Goal: Task Accomplishment & Management: Use online tool/utility

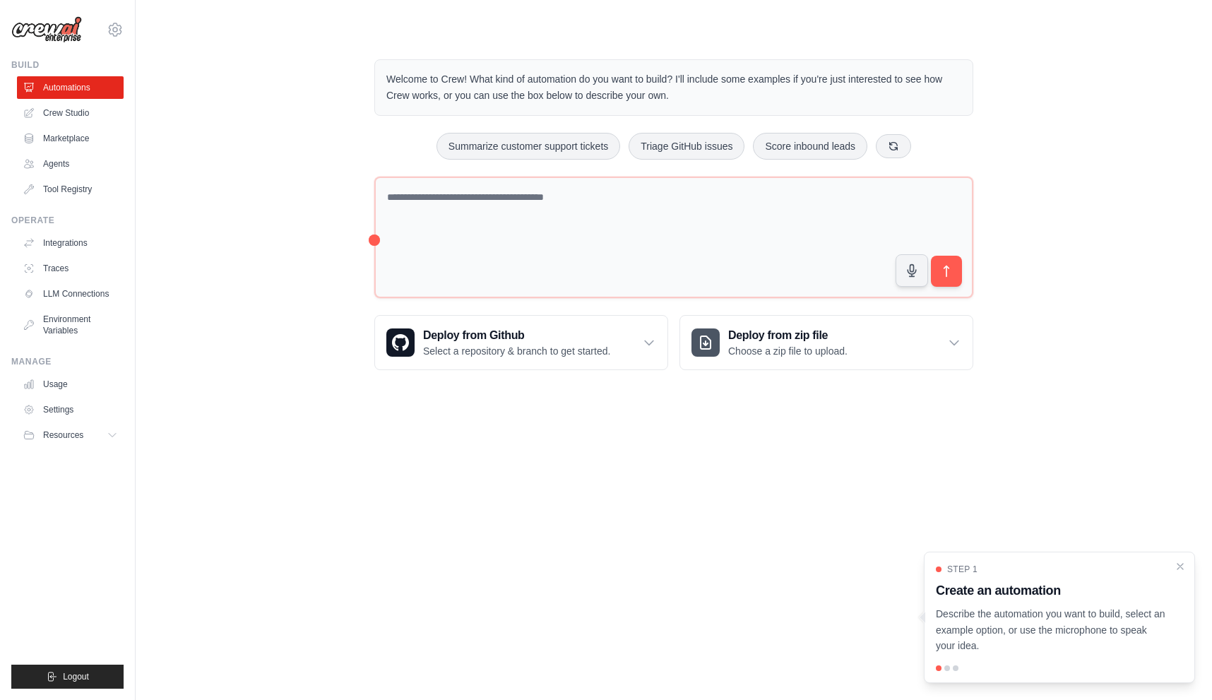
click at [288, 323] on div "Welcome to Crew! What kind of automation do you want to build? I'll include som…" at bounding box center [673, 215] width 1031 height 356
click at [537, 347] on p "Select a repository & branch to get started." at bounding box center [516, 351] width 187 height 14
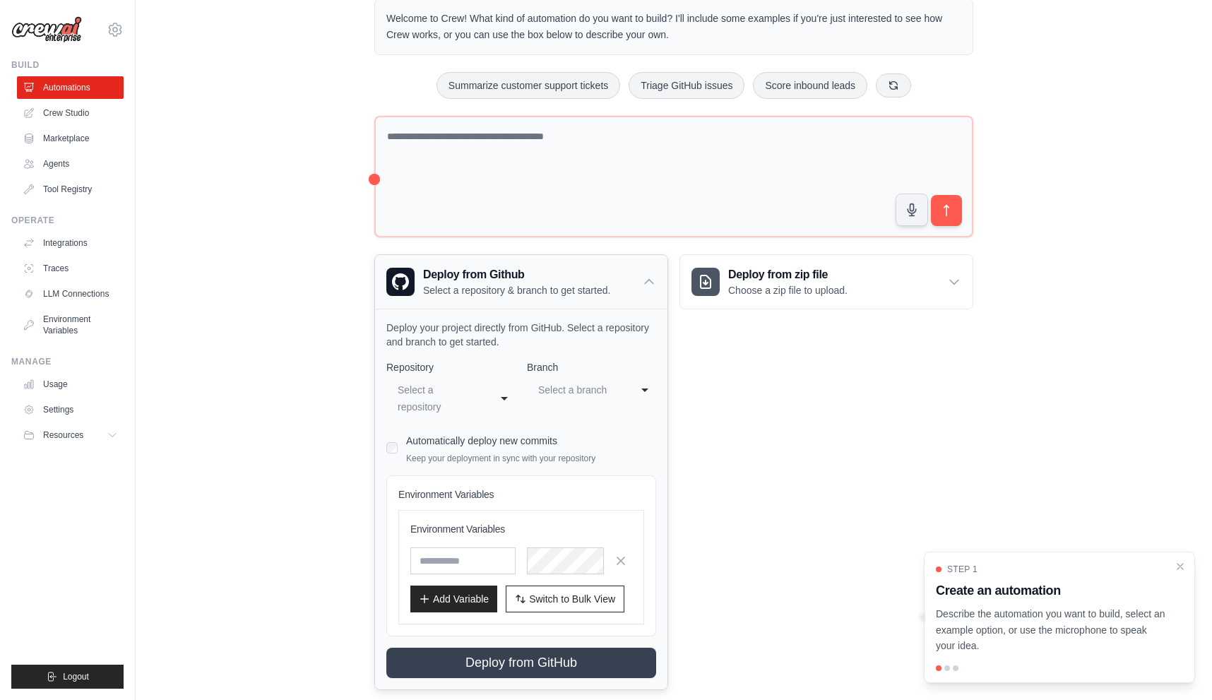
scroll to position [61, 0]
click at [438, 387] on div "Select a repository" at bounding box center [437, 398] width 78 height 34
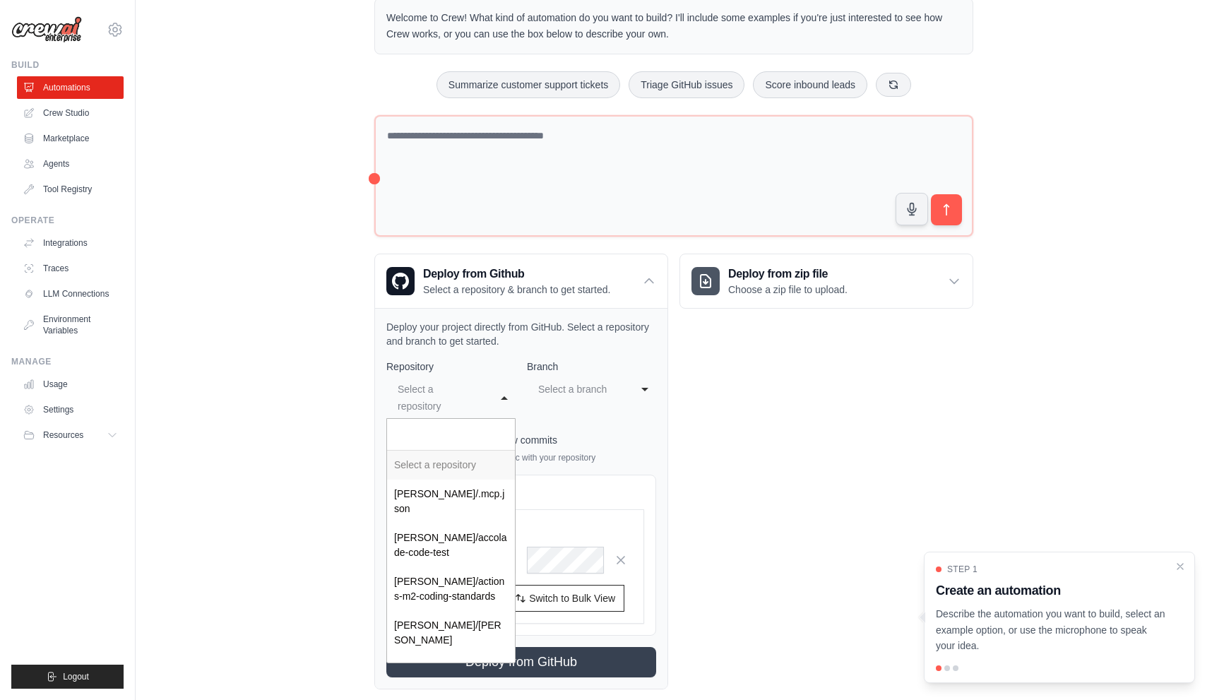
click at [318, 325] on div "Welcome to Crew! What kind of automation do you want to build? I'll include som…" at bounding box center [673, 343] width 1031 height 736
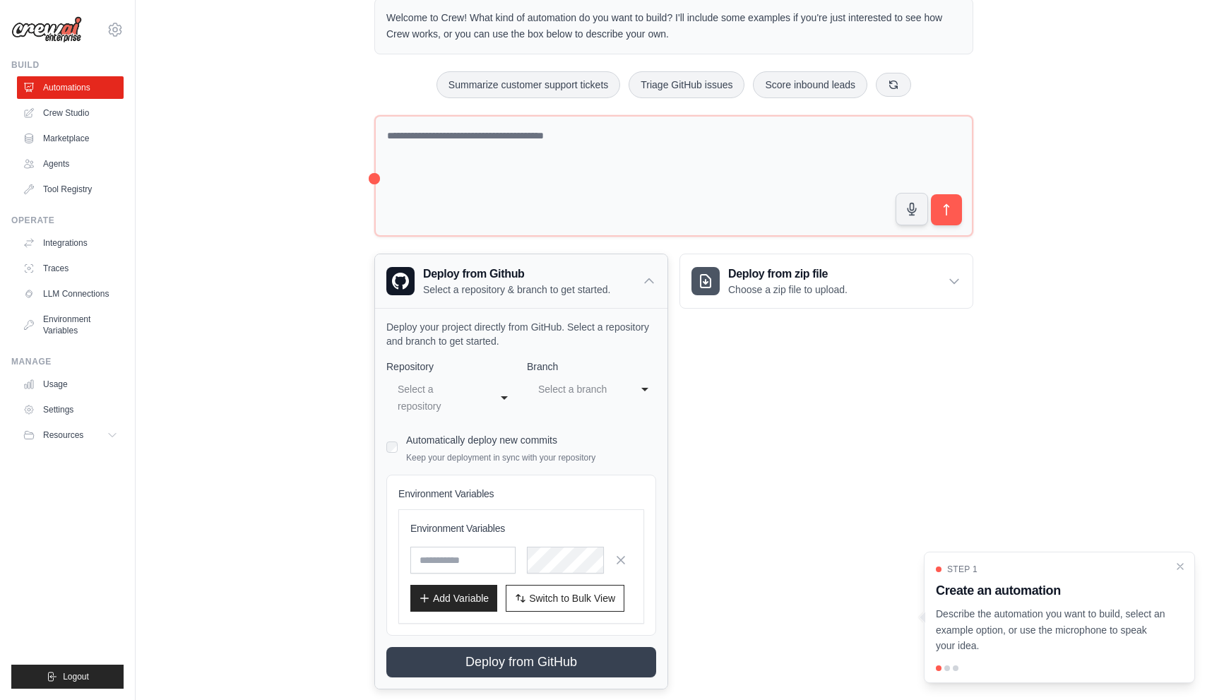
click at [503, 277] on h3 "Deploy from Github" at bounding box center [516, 274] width 187 height 17
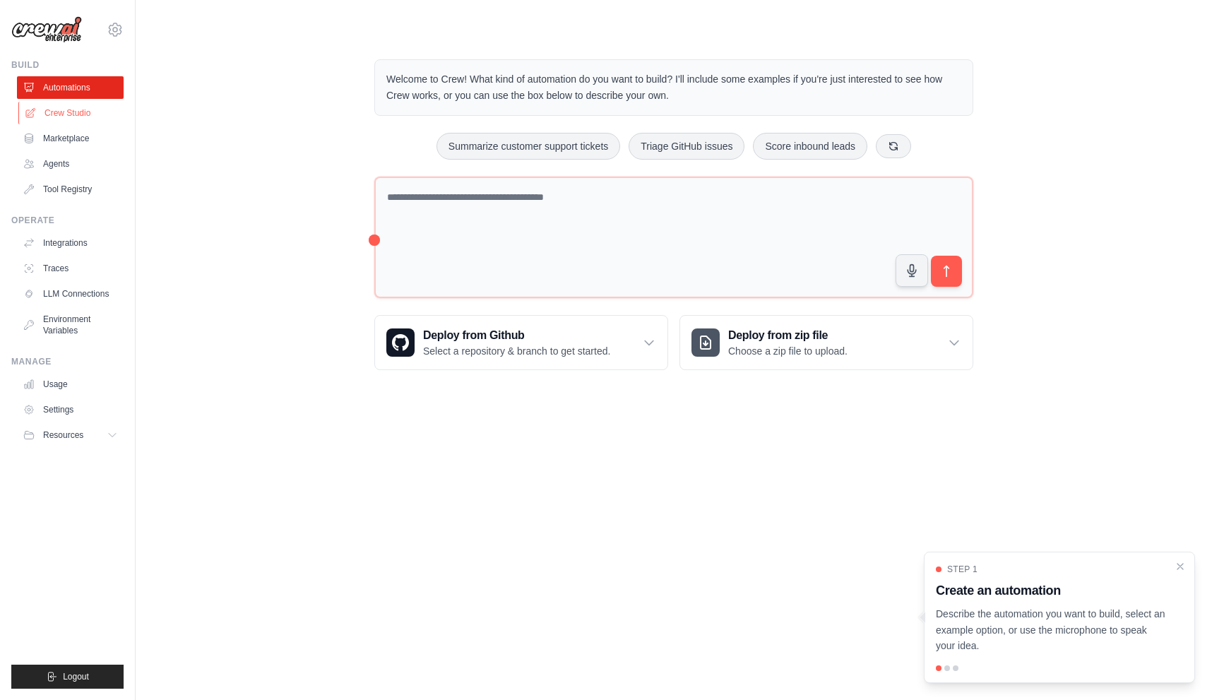
click at [75, 118] on link "Crew Studio" at bounding box center [71, 113] width 107 height 23
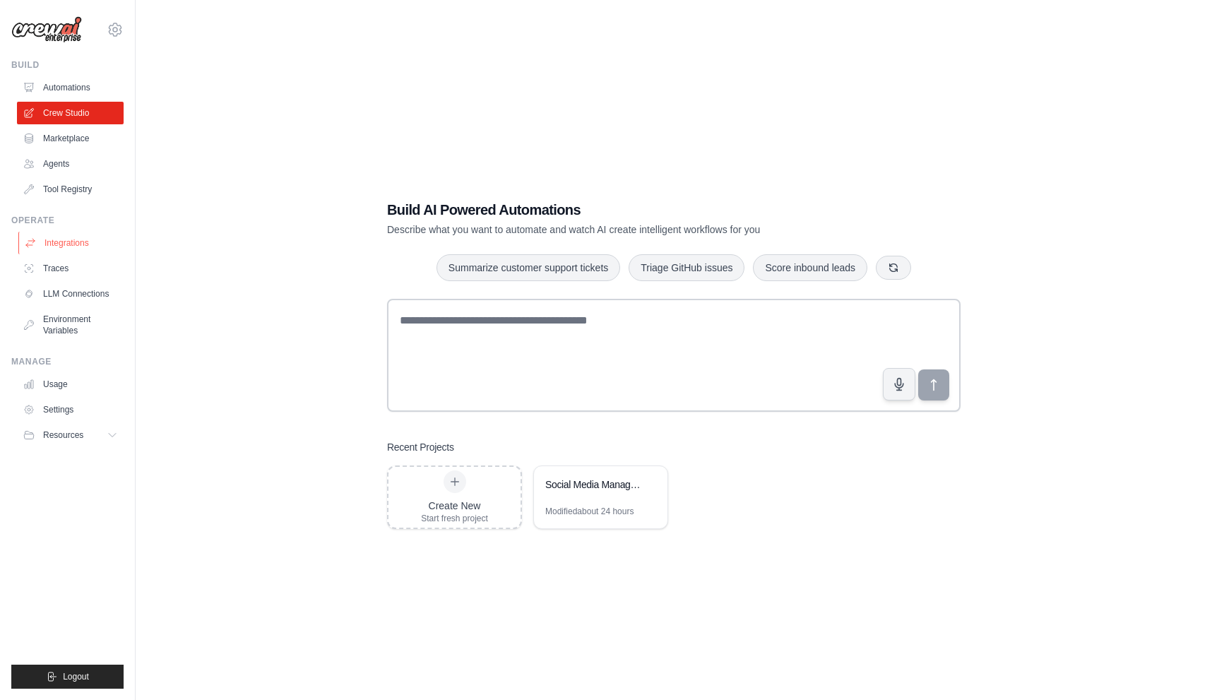
click at [55, 238] on link "Integrations" at bounding box center [71, 243] width 107 height 23
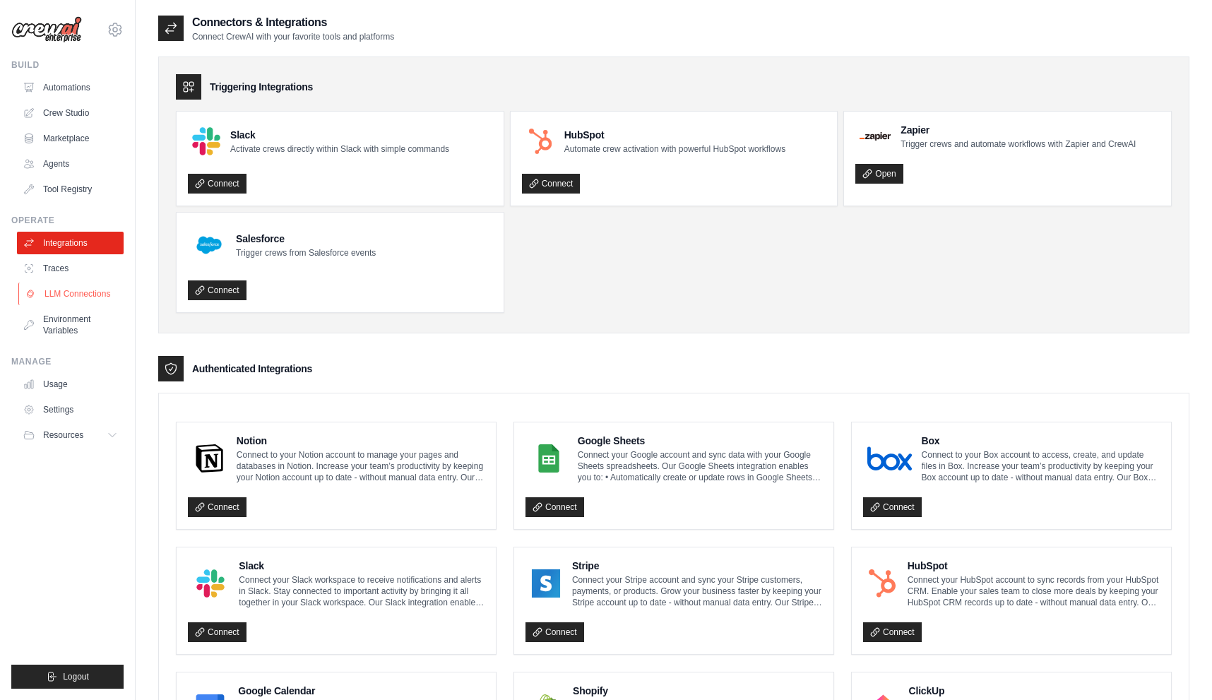
click at [61, 290] on link "LLM Connections" at bounding box center [71, 293] width 107 height 23
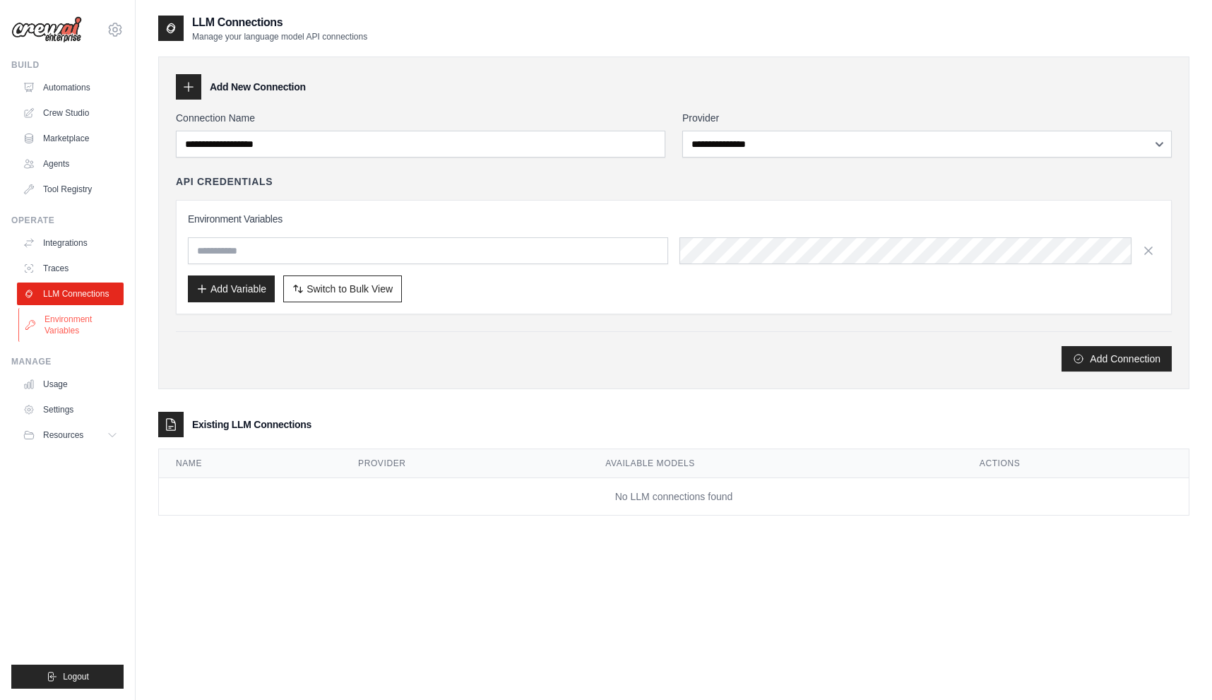
click at [59, 324] on link "Environment Variables" at bounding box center [71, 325] width 107 height 34
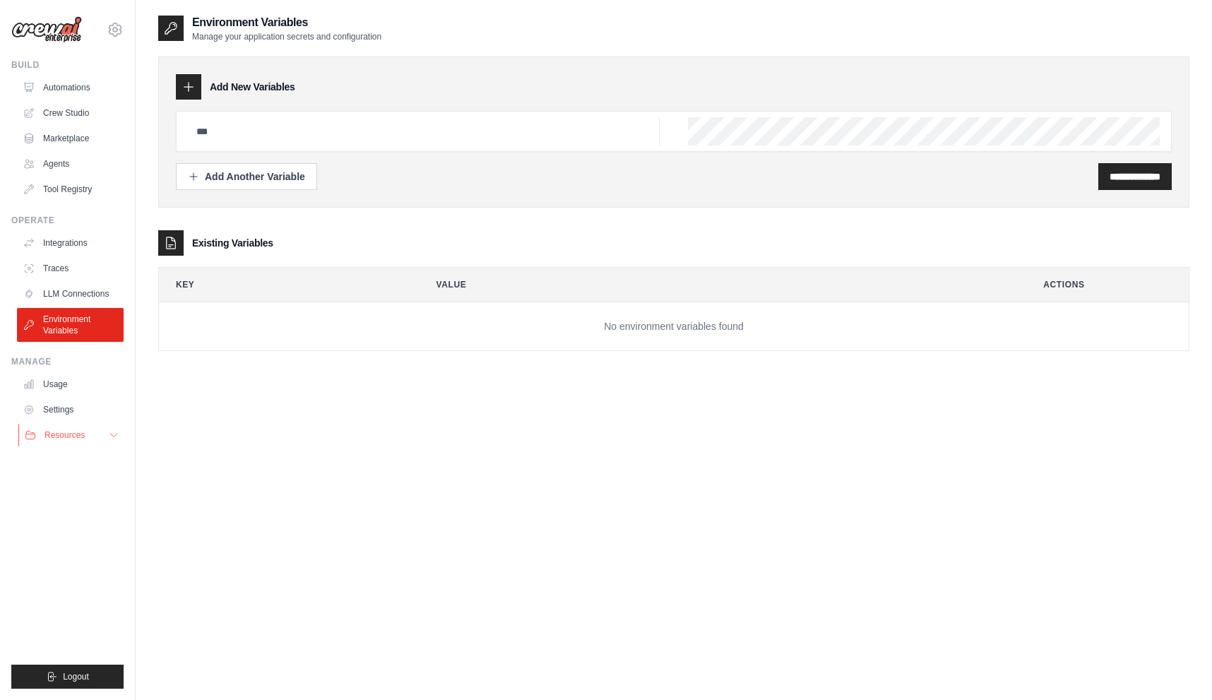
click at [57, 436] on span "Resources" at bounding box center [64, 434] width 40 height 11
click at [69, 90] on link "Automations" at bounding box center [71, 87] width 107 height 23
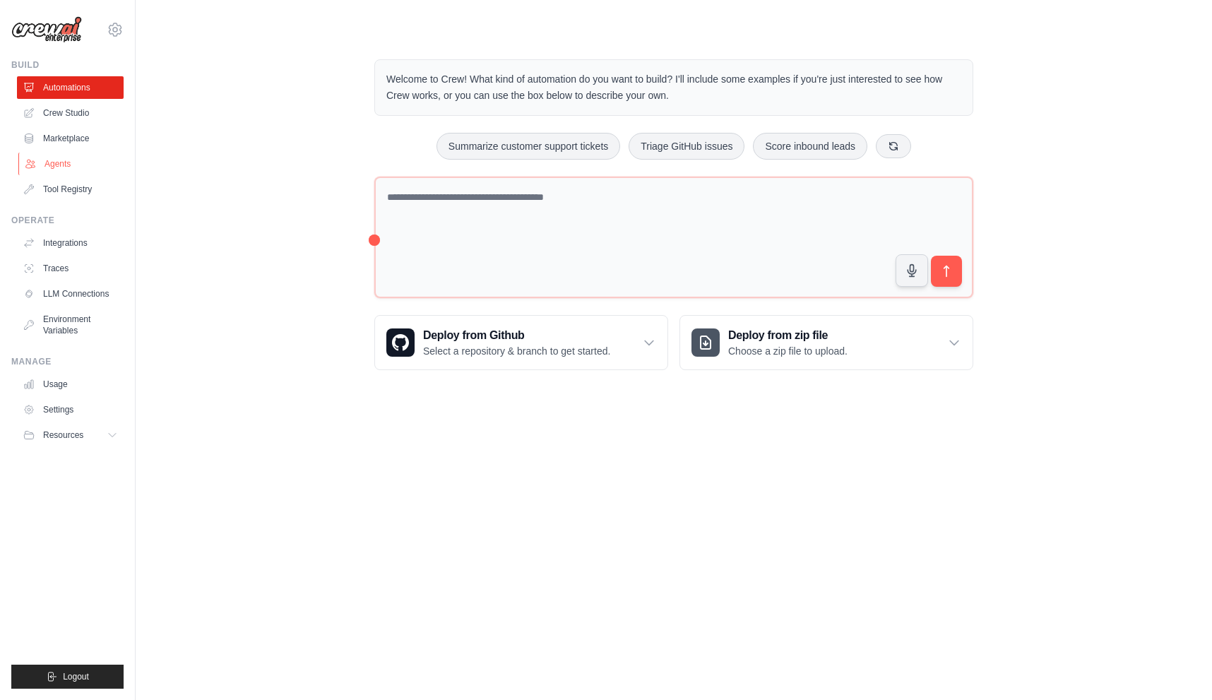
click at [57, 165] on link "Agents" at bounding box center [71, 164] width 107 height 23
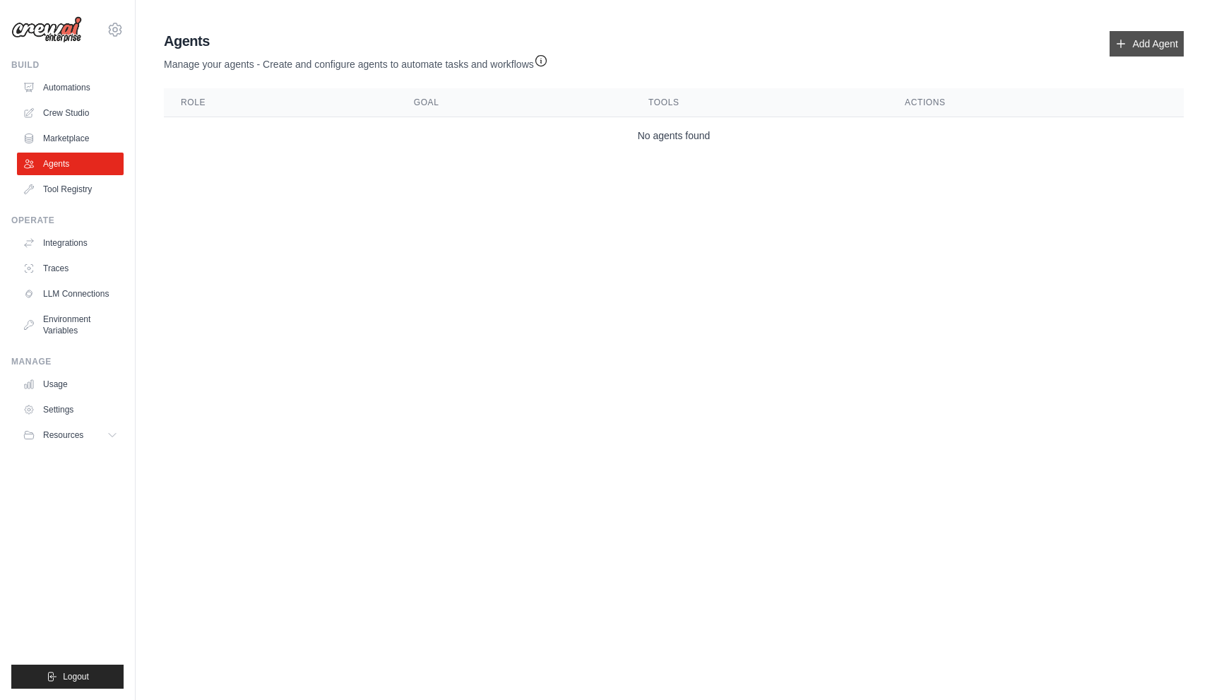
click at [1136, 50] on link "Add Agent" at bounding box center [1146, 43] width 74 height 25
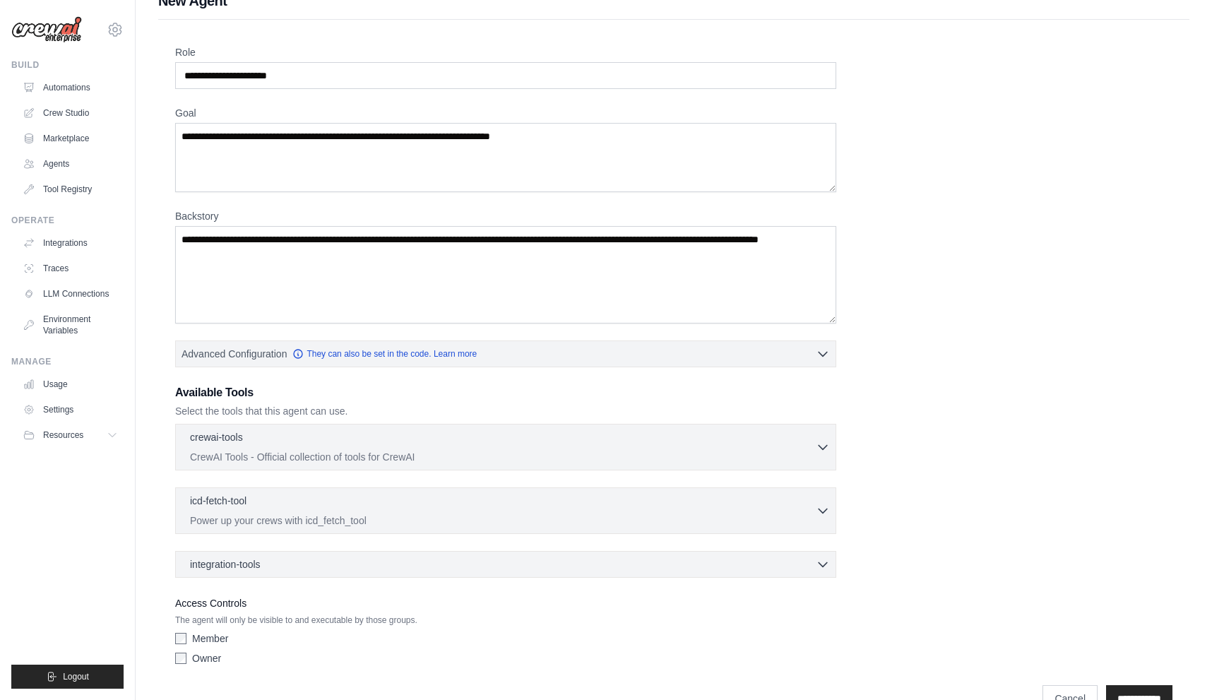
scroll to position [58, 0]
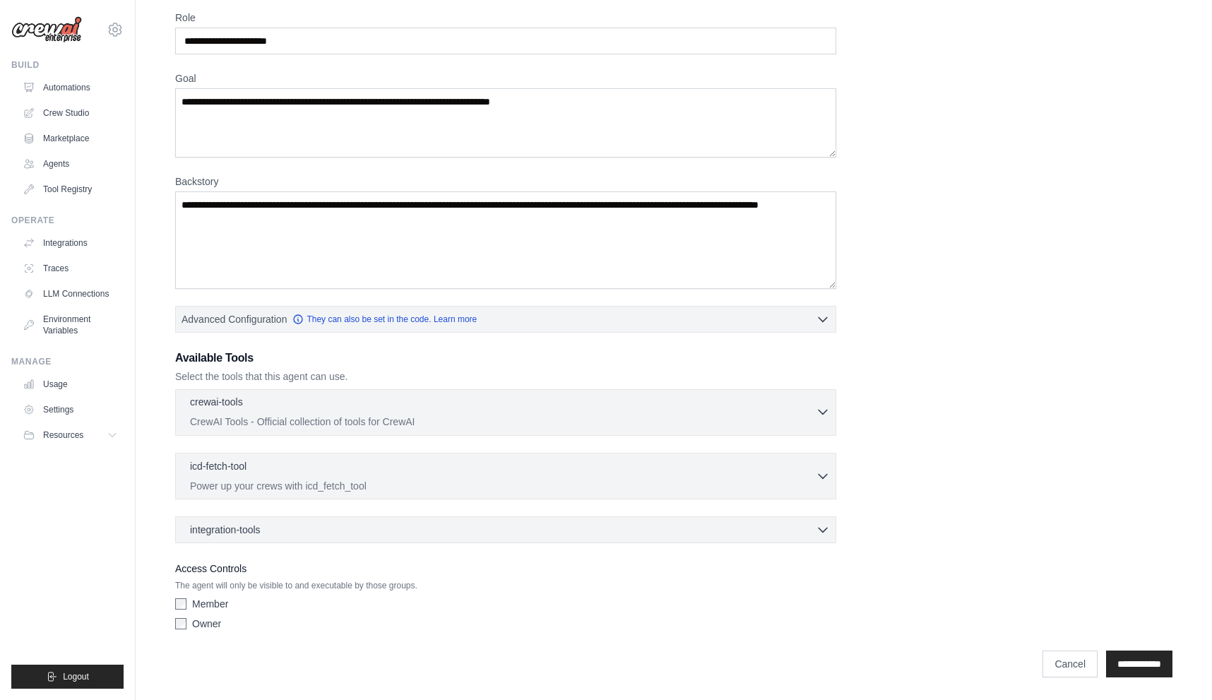
click at [509, 410] on div "crewai-tools 0 selected" at bounding box center [503, 403] width 626 height 17
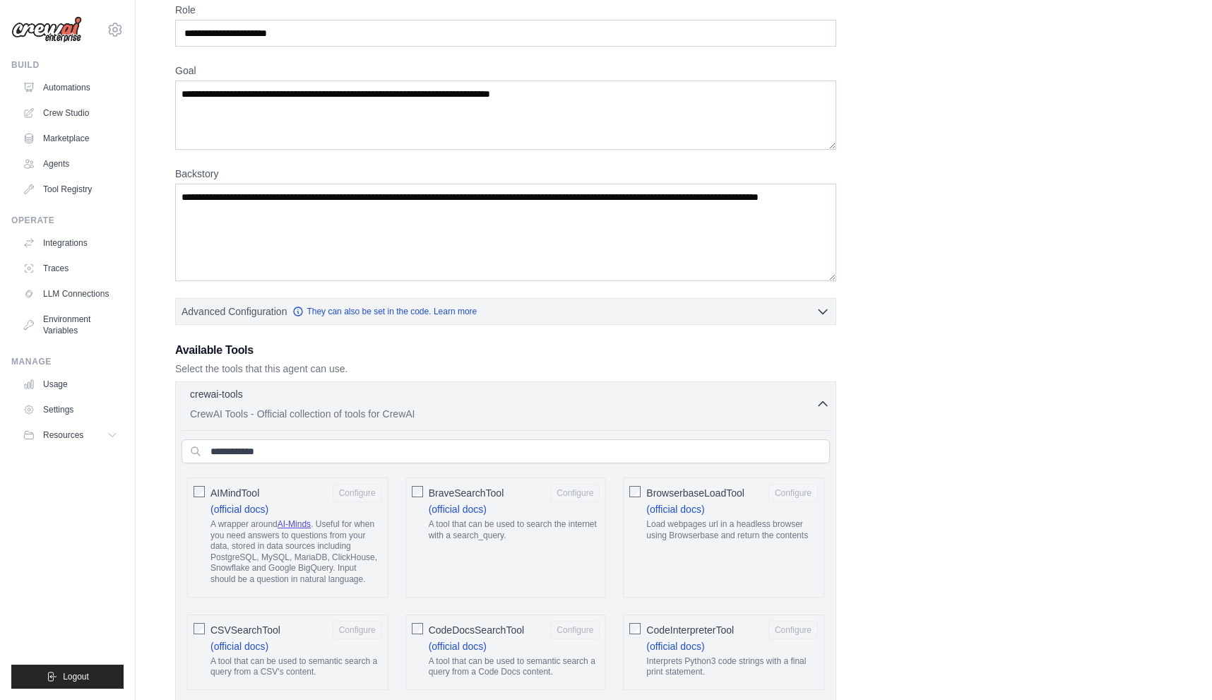
click at [509, 407] on p "CrewAI Tools - Official collection of tools for CrewAI" at bounding box center [503, 414] width 626 height 14
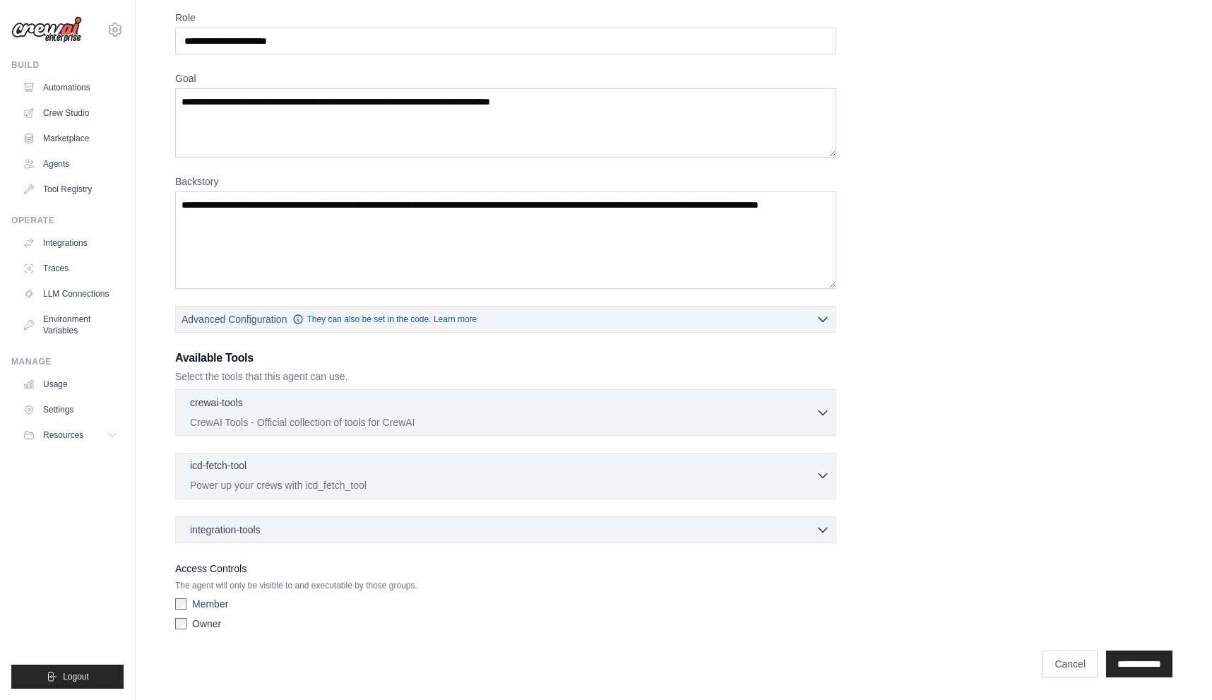
click at [477, 467] on div "icd-fetch-tool 0 selected" at bounding box center [503, 466] width 626 height 17
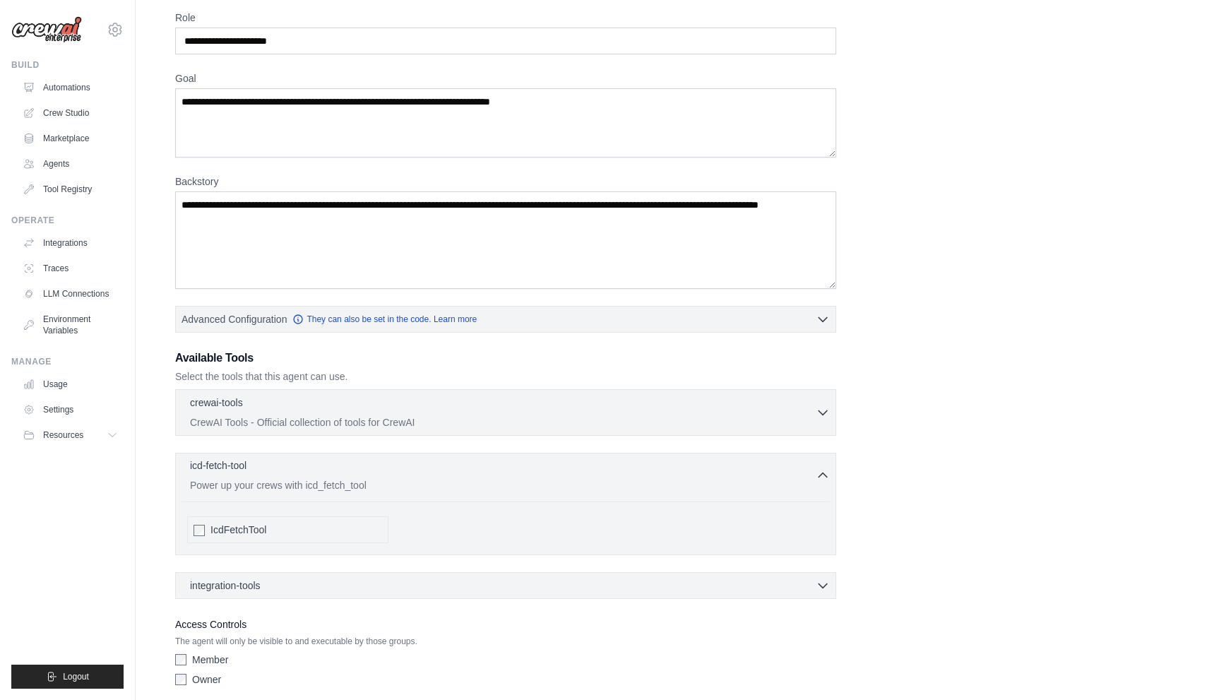
click at [478, 467] on div "icd-fetch-tool 0 selected" at bounding box center [503, 466] width 626 height 17
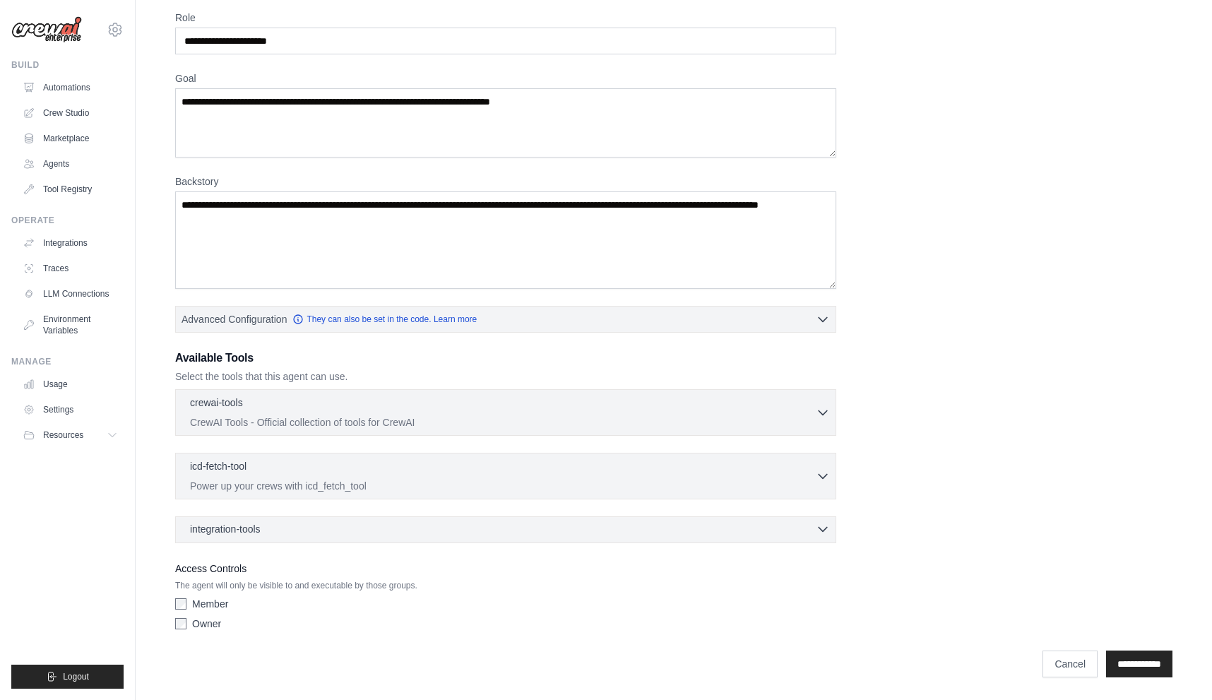
click at [448, 527] on div "integration-tools 0 selected" at bounding box center [510, 529] width 640 height 14
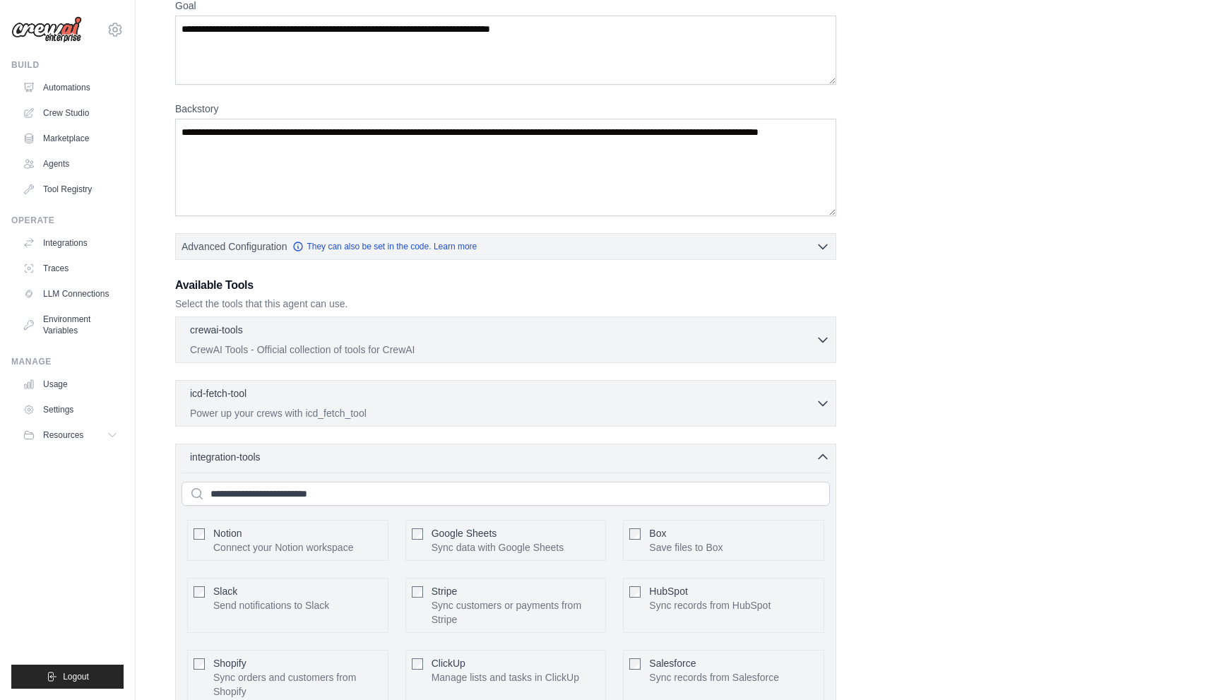
scroll to position [0, 0]
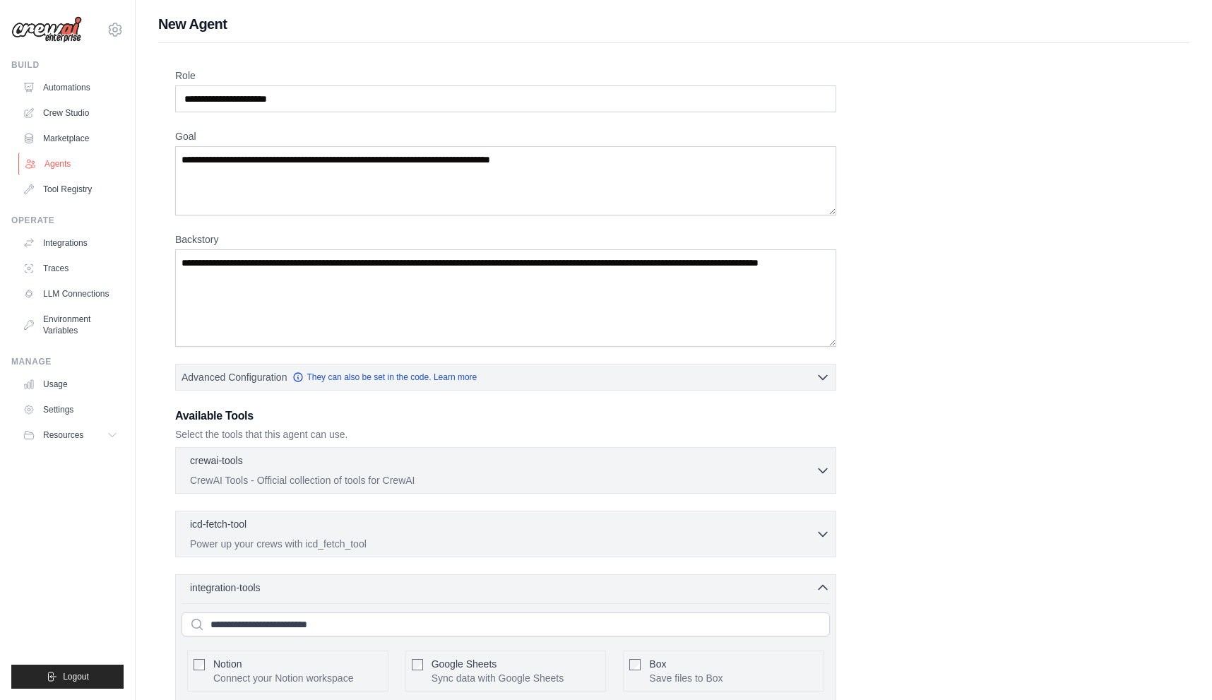
click at [64, 164] on link "Agents" at bounding box center [71, 164] width 107 height 23
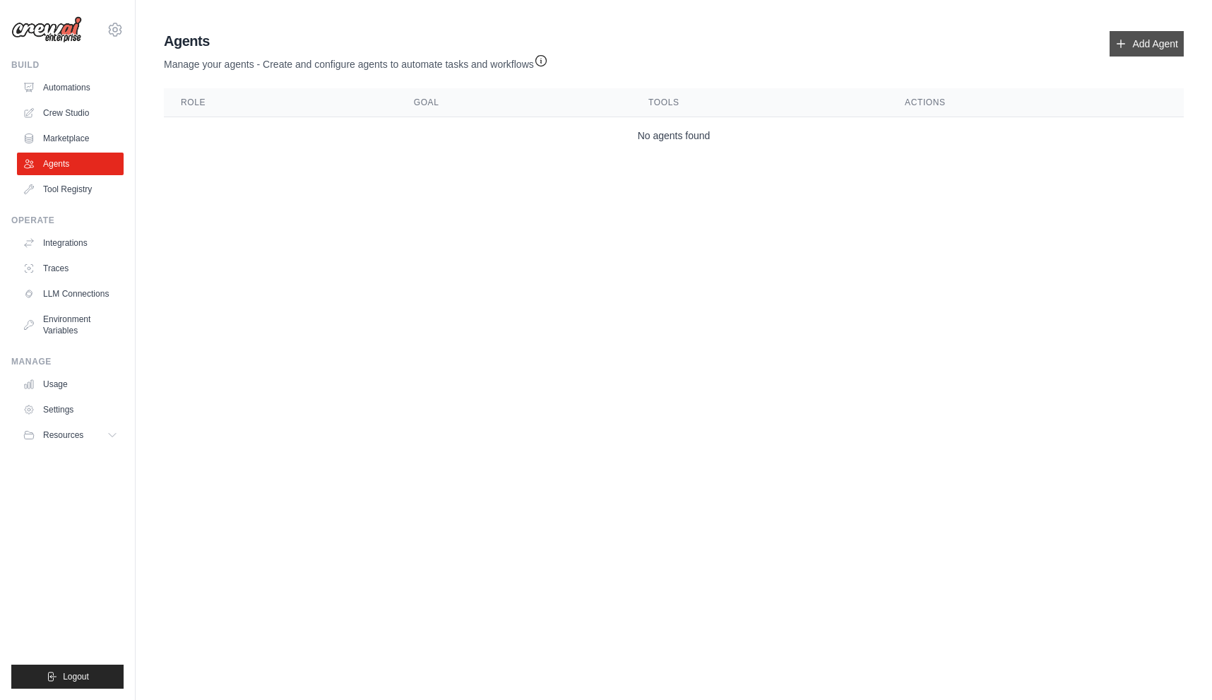
click at [1153, 53] on link "Add Agent" at bounding box center [1146, 43] width 74 height 25
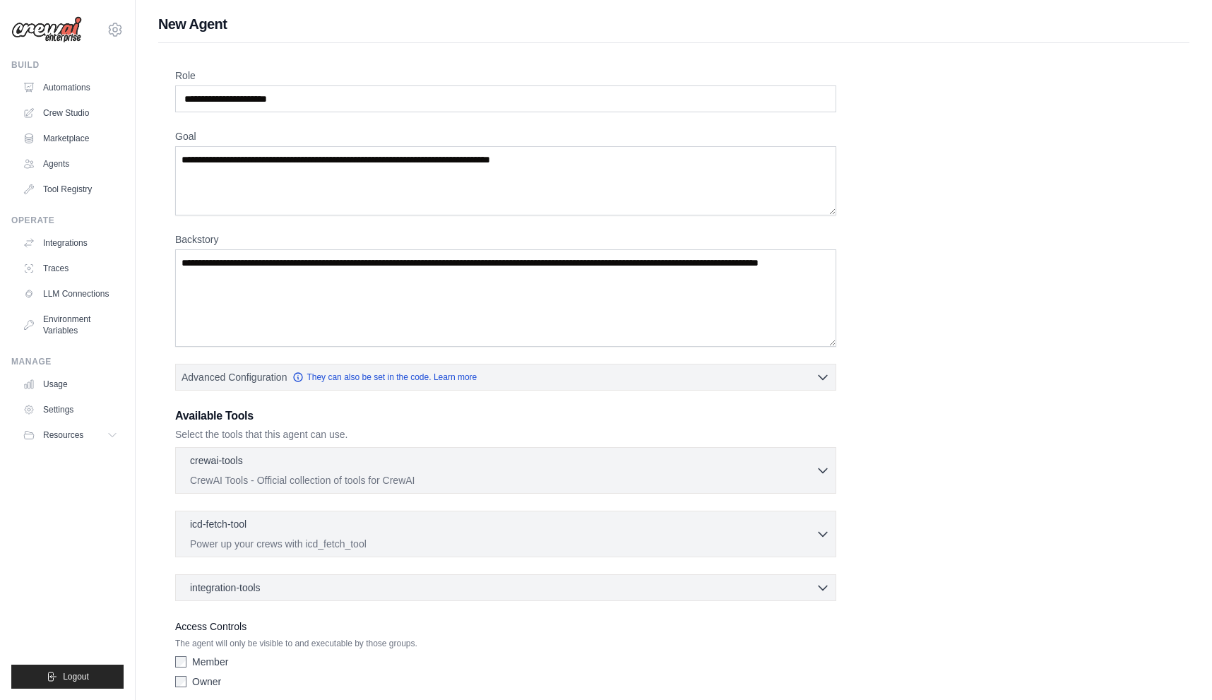
scroll to position [58, 0]
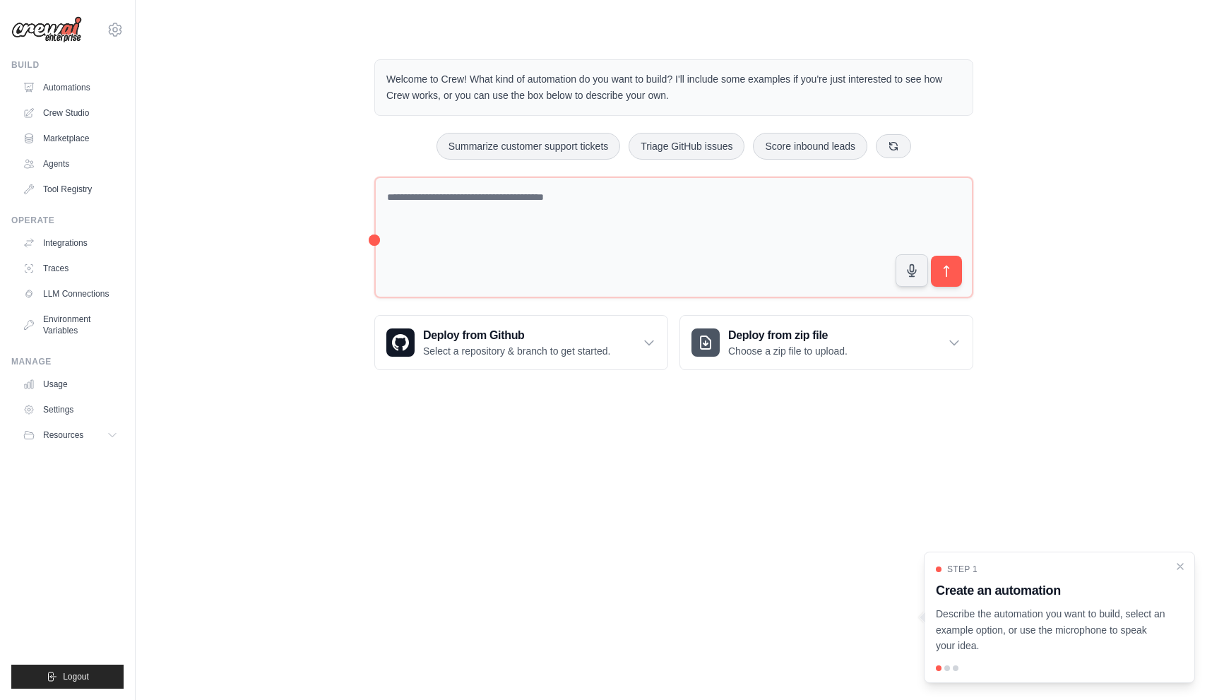
click at [1008, 126] on div "Welcome to Crew! What kind of automation do you want to build? I'll include som…" at bounding box center [673, 215] width 1031 height 356
click at [805, 471] on body "[EMAIL_ADDRESS][DOMAIN_NAME] Settings Build Automations Crew Studio" at bounding box center [606, 350] width 1212 height 700
click at [57, 93] on link "Automations" at bounding box center [71, 87] width 107 height 23
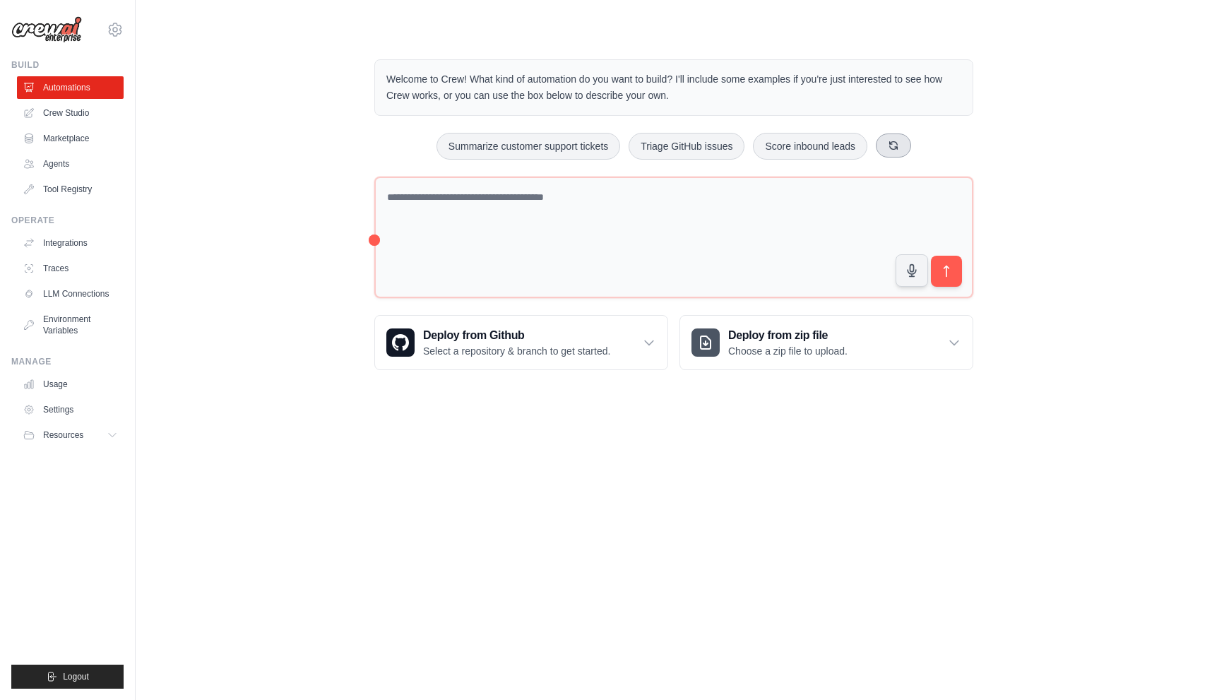
click at [911, 147] on button at bounding box center [893, 145] width 35 height 24
click at [913, 147] on button at bounding box center [910, 145] width 35 height 24
click at [910, 147] on icon at bounding box center [904, 145] width 11 height 11
click at [917, 147] on button at bounding box center [916, 145] width 35 height 24
click at [698, 145] on button "Automate social media posting" at bounding box center [668, 146] width 159 height 27
